Goal: Navigation & Orientation: Find specific page/section

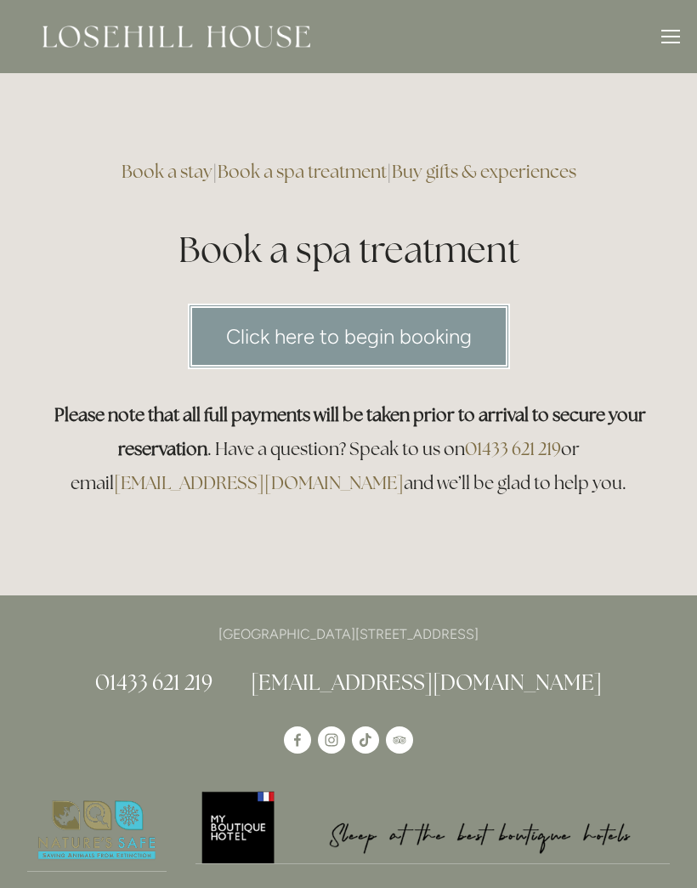
click at [235, 40] on img at bounding box center [177, 37] width 268 height 22
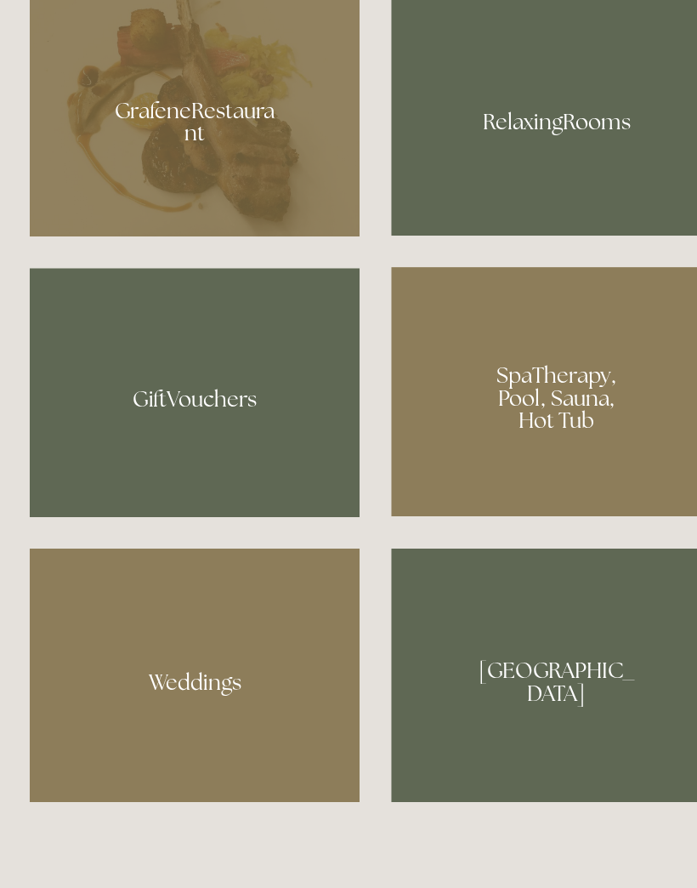
scroll to position [1341, 0]
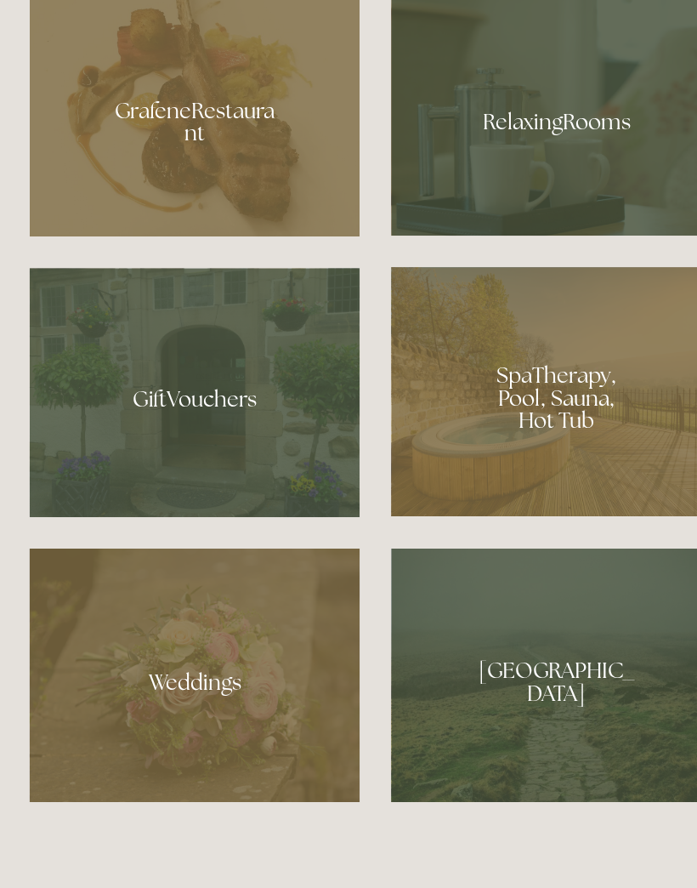
click at [503, 441] on div at bounding box center [516, 365] width 307 height 231
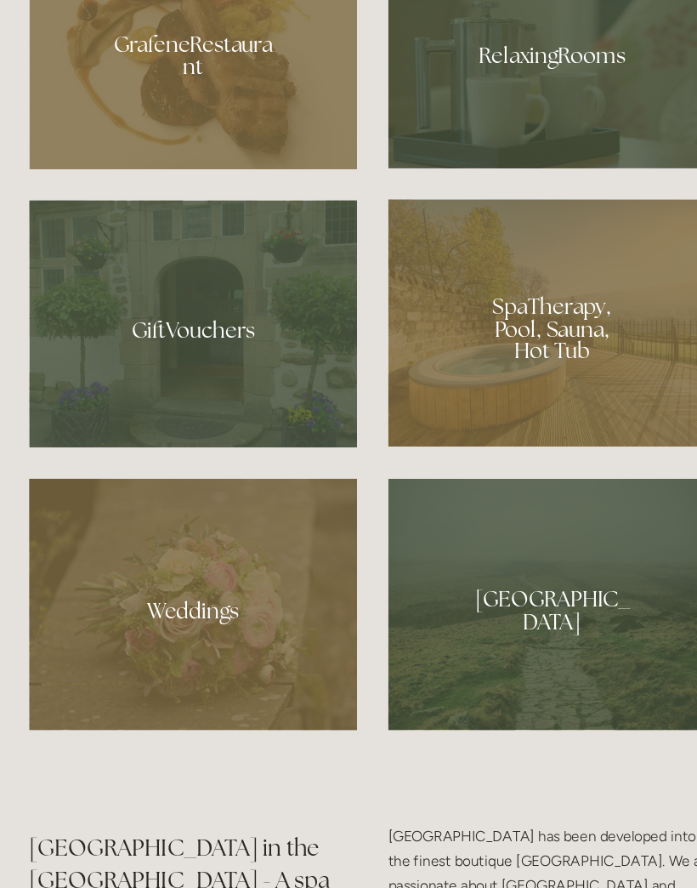
click at [531, 135] on div at bounding box center [516, 103] width 307 height 224
click at [178, 144] on div at bounding box center [180, 103] width 307 height 225
click at [517, 633] on div at bounding box center [516, 622] width 307 height 235
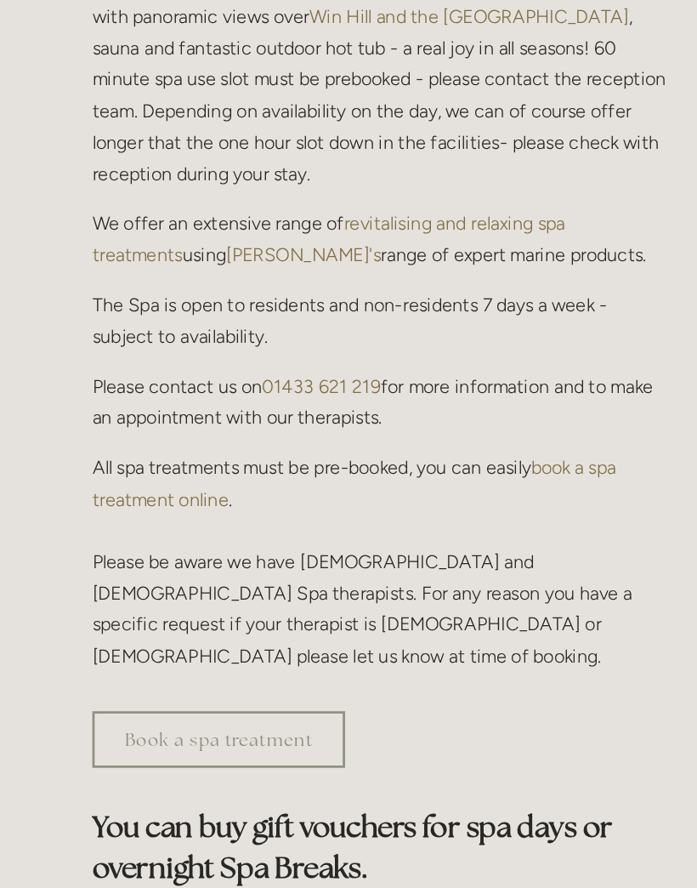
scroll to position [615, 0]
click at [387, 296] on p "Please contact us on 01433 621 219 for more information and to make an appointm…" at bounding box center [457, 297] width 426 height 46
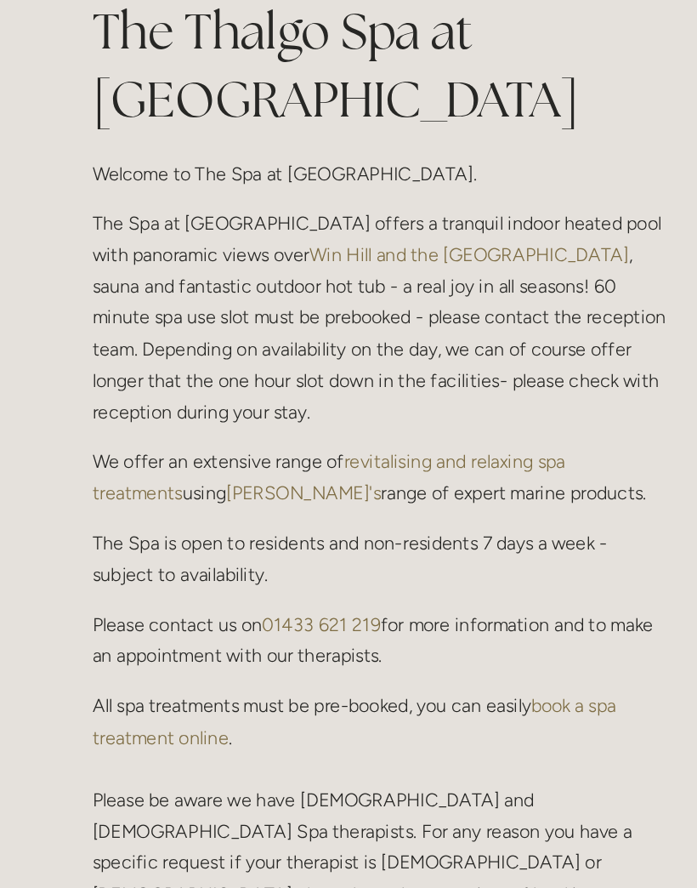
scroll to position [441, 0]
click at [464, 296] on p "The Spa at Losehill House offers a tranquil indoor heated pool with panoramic v…" at bounding box center [457, 234] width 426 height 162
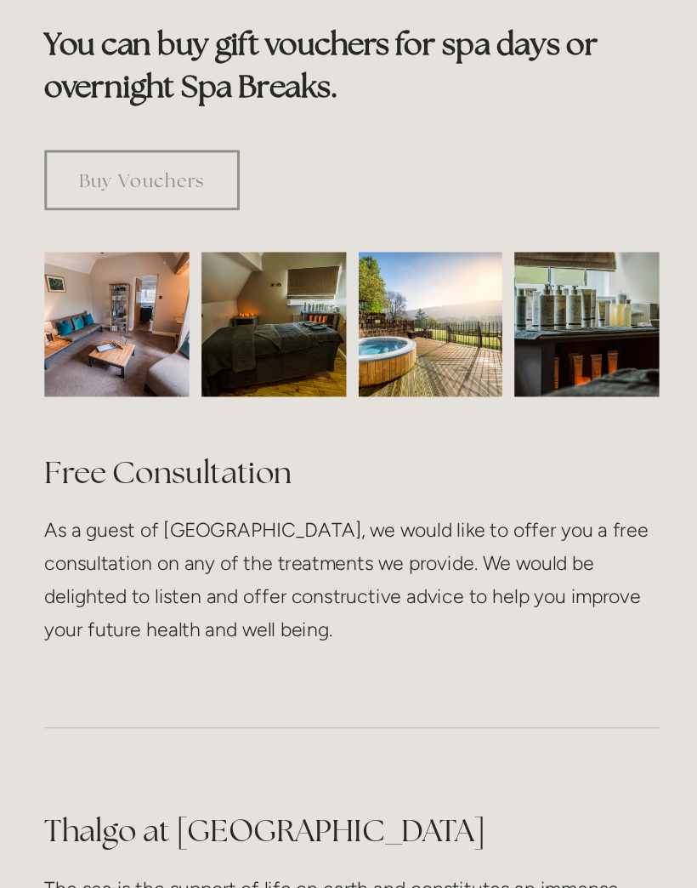
scroll to position [1181, 0]
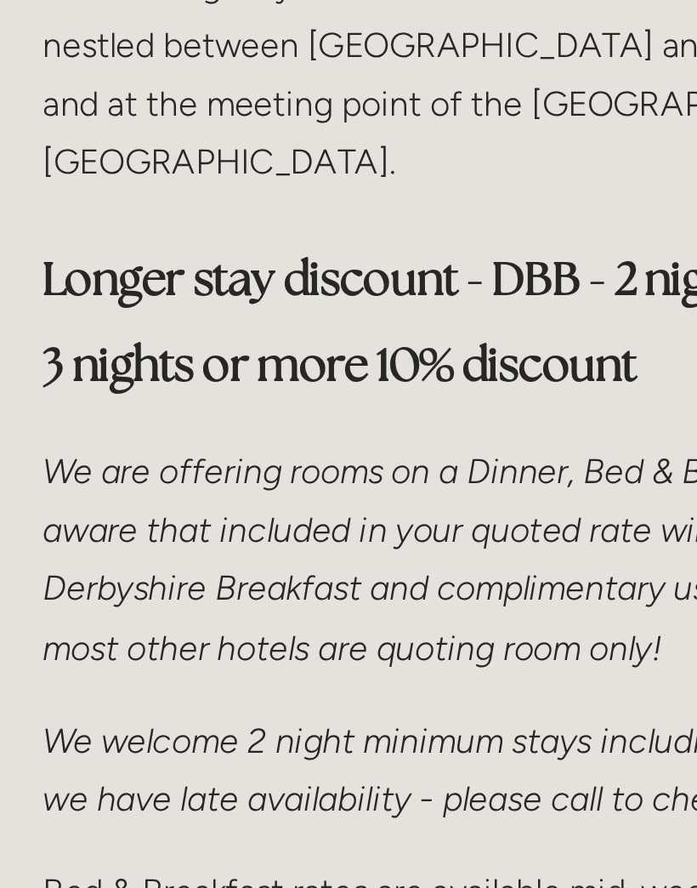
scroll to position [579, 0]
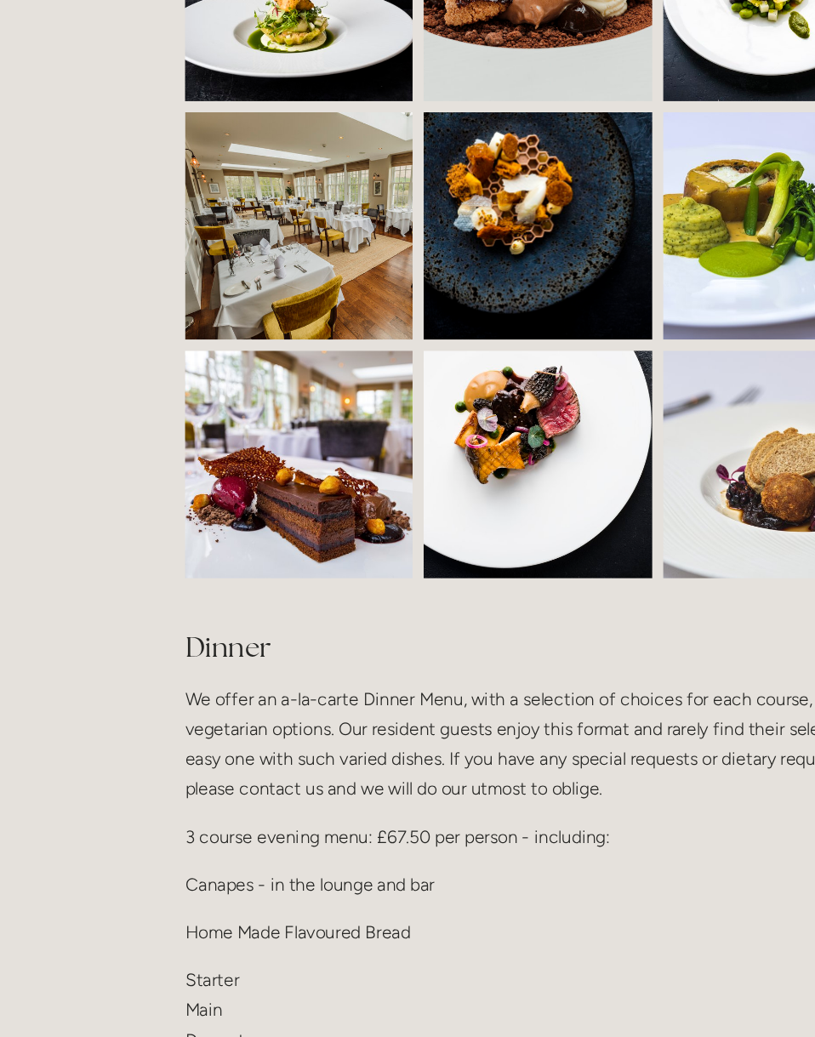
scroll to position [1497, 30]
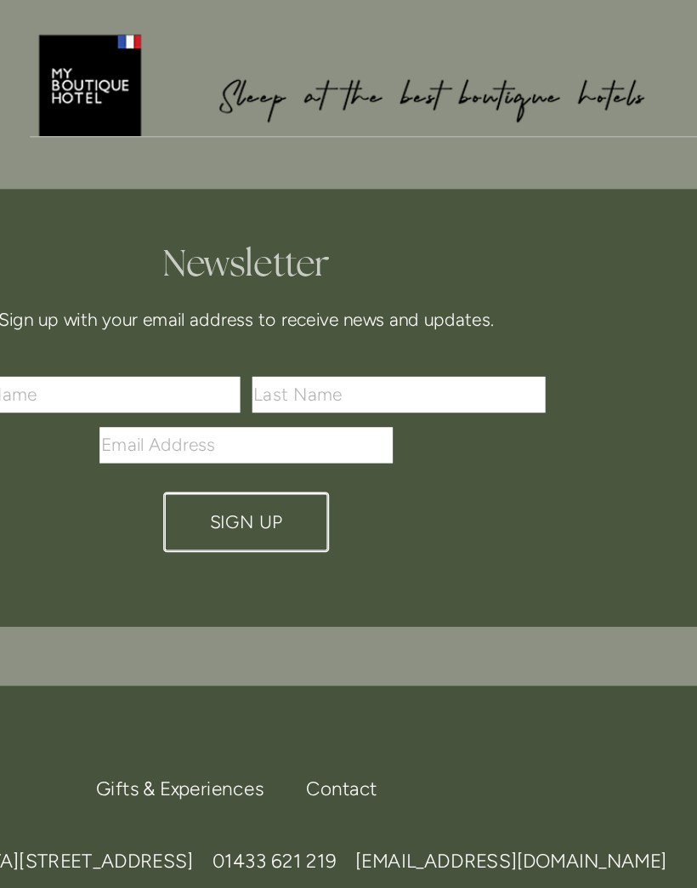
scroll to position [5646, 0]
